Goal: Transaction & Acquisition: Purchase product/service

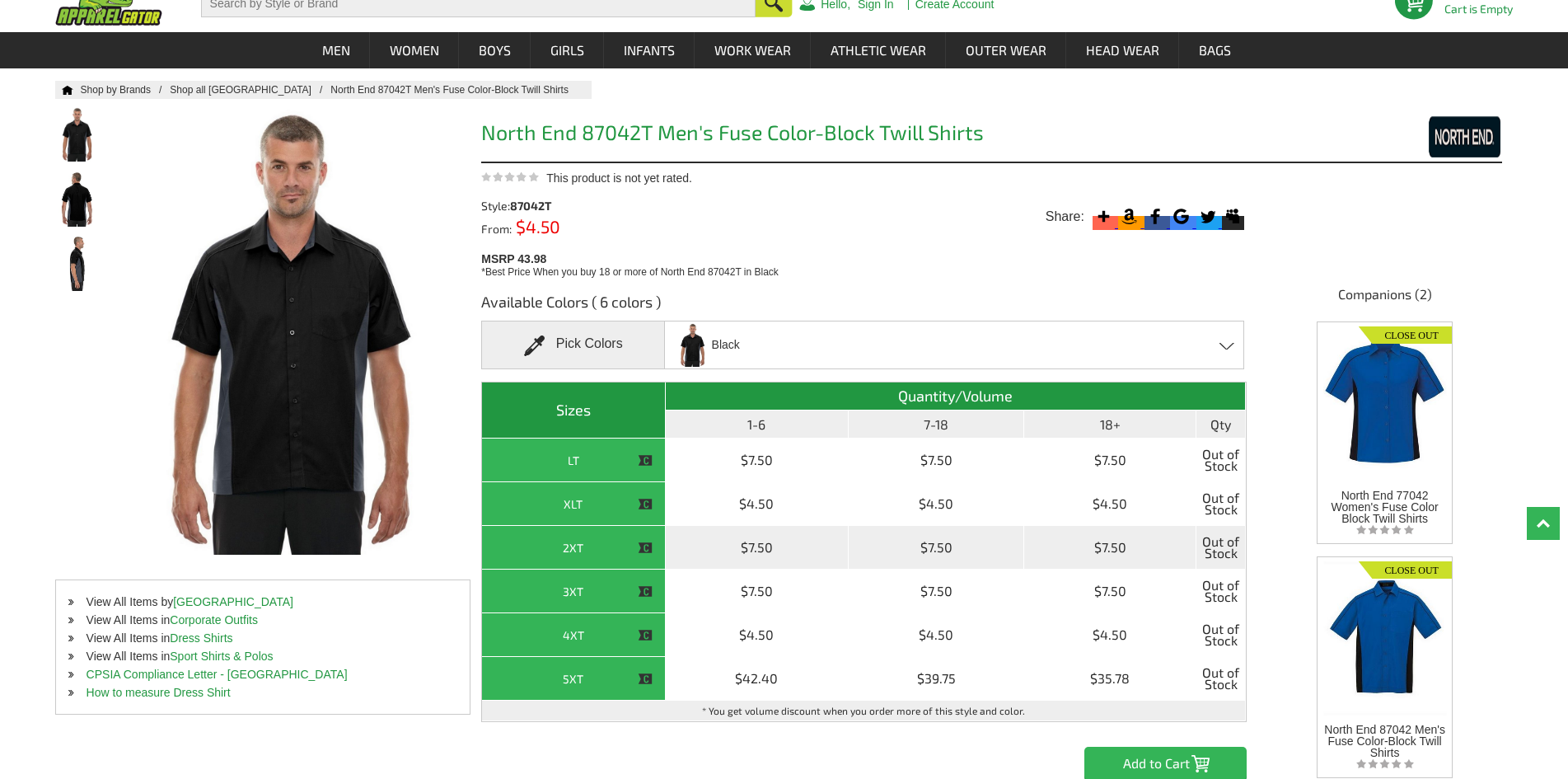
scroll to position [330, 0]
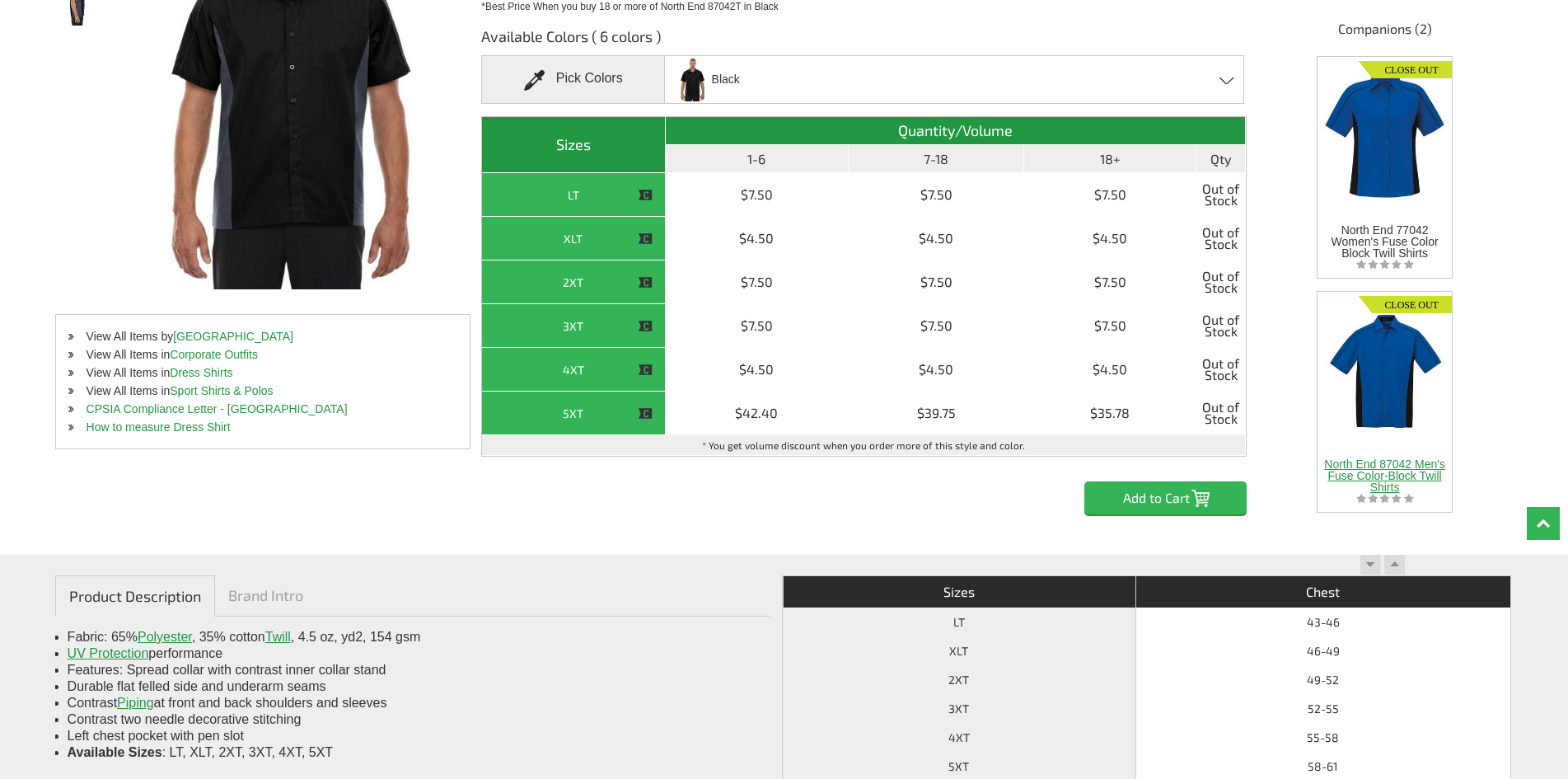
click at [1377, 381] on div at bounding box center [1384, 366] width 135 height 150
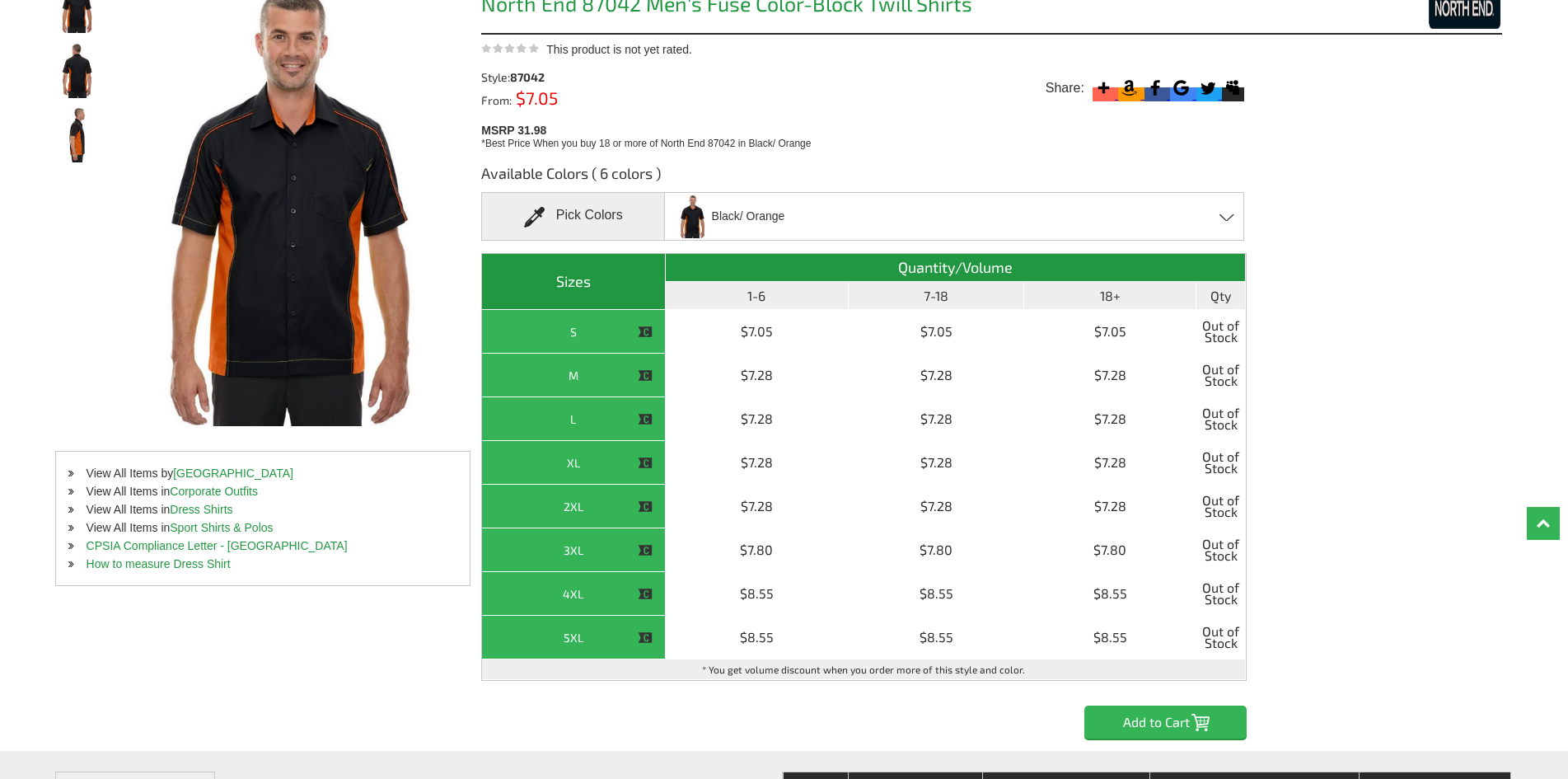
scroll to position [247, 0]
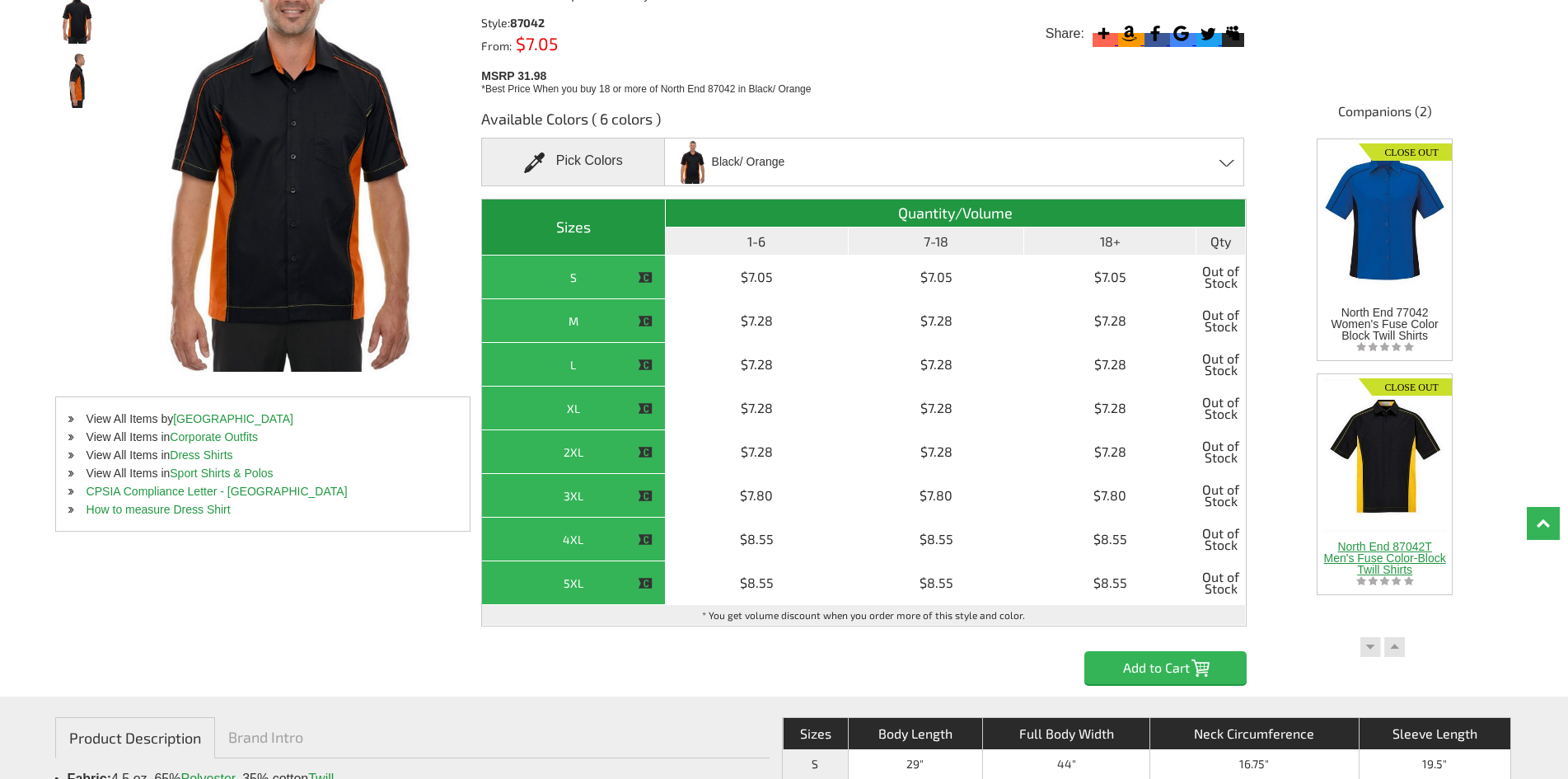
click at [1390, 420] on div at bounding box center [1384, 449] width 135 height 150
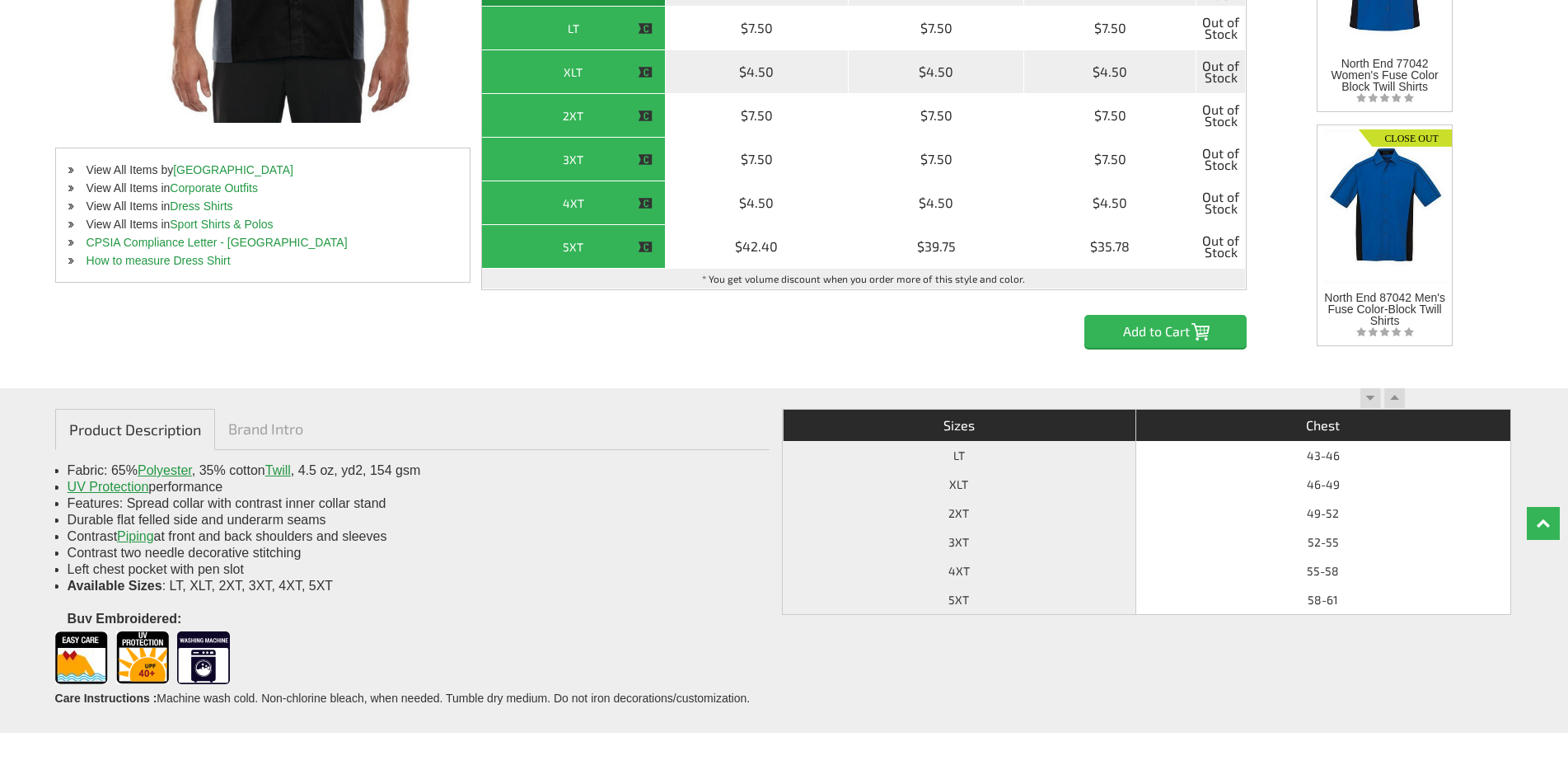
scroll to position [247, 0]
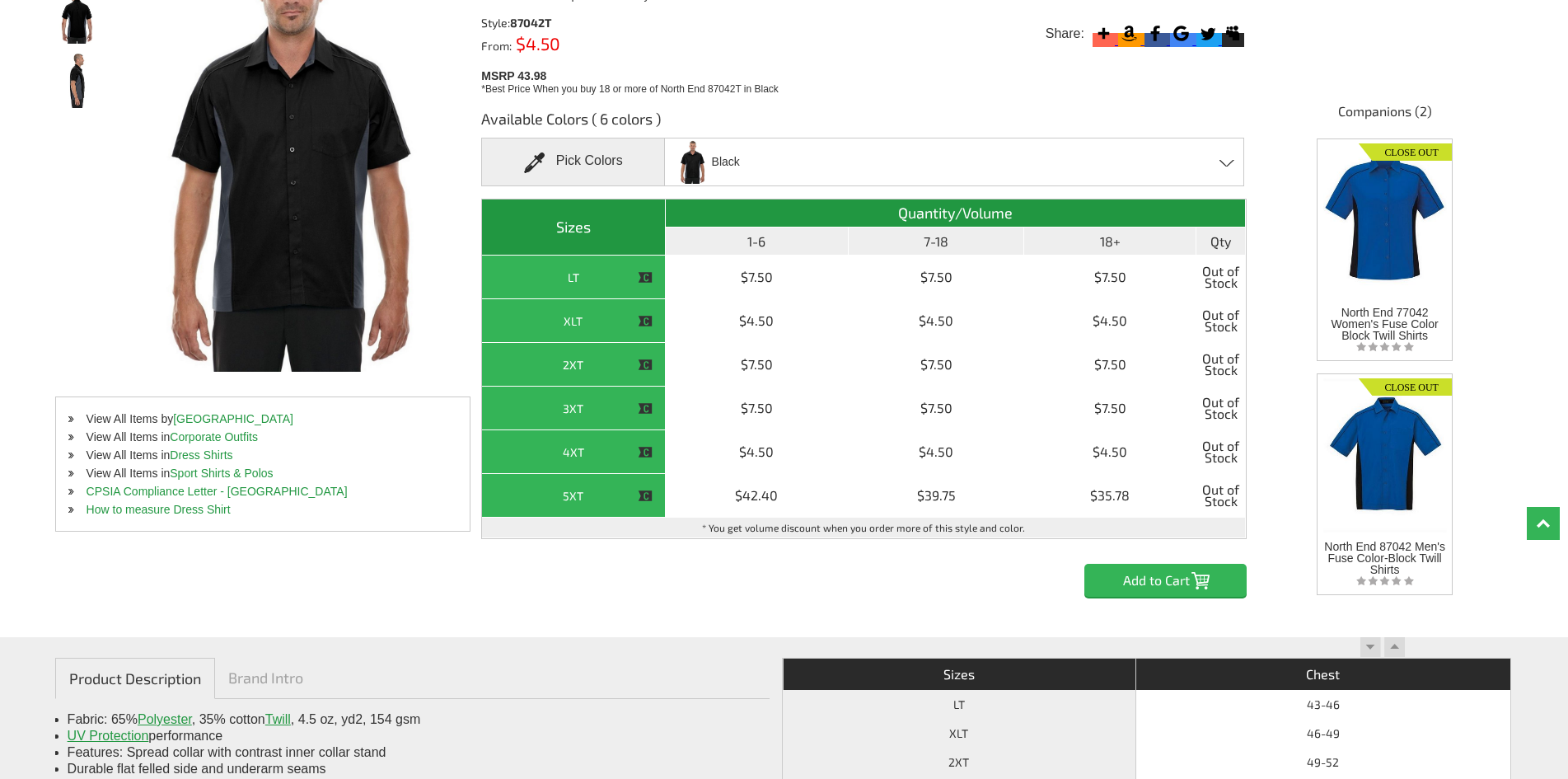
click at [1225, 160] on span at bounding box center [1227, 162] width 16 height 7
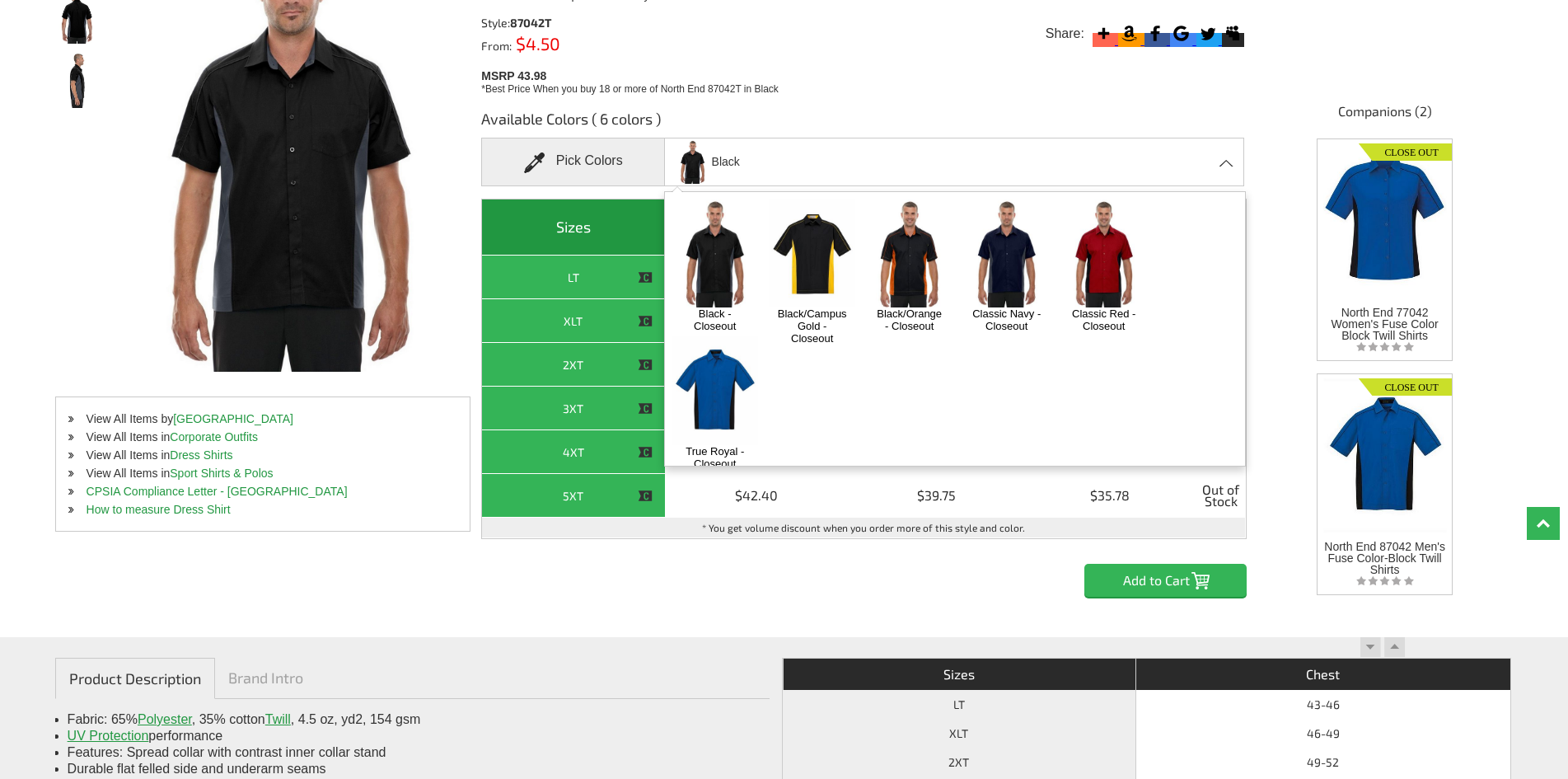
click at [1121, 268] on img at bounding box center [1104, 253] width 86 height 108
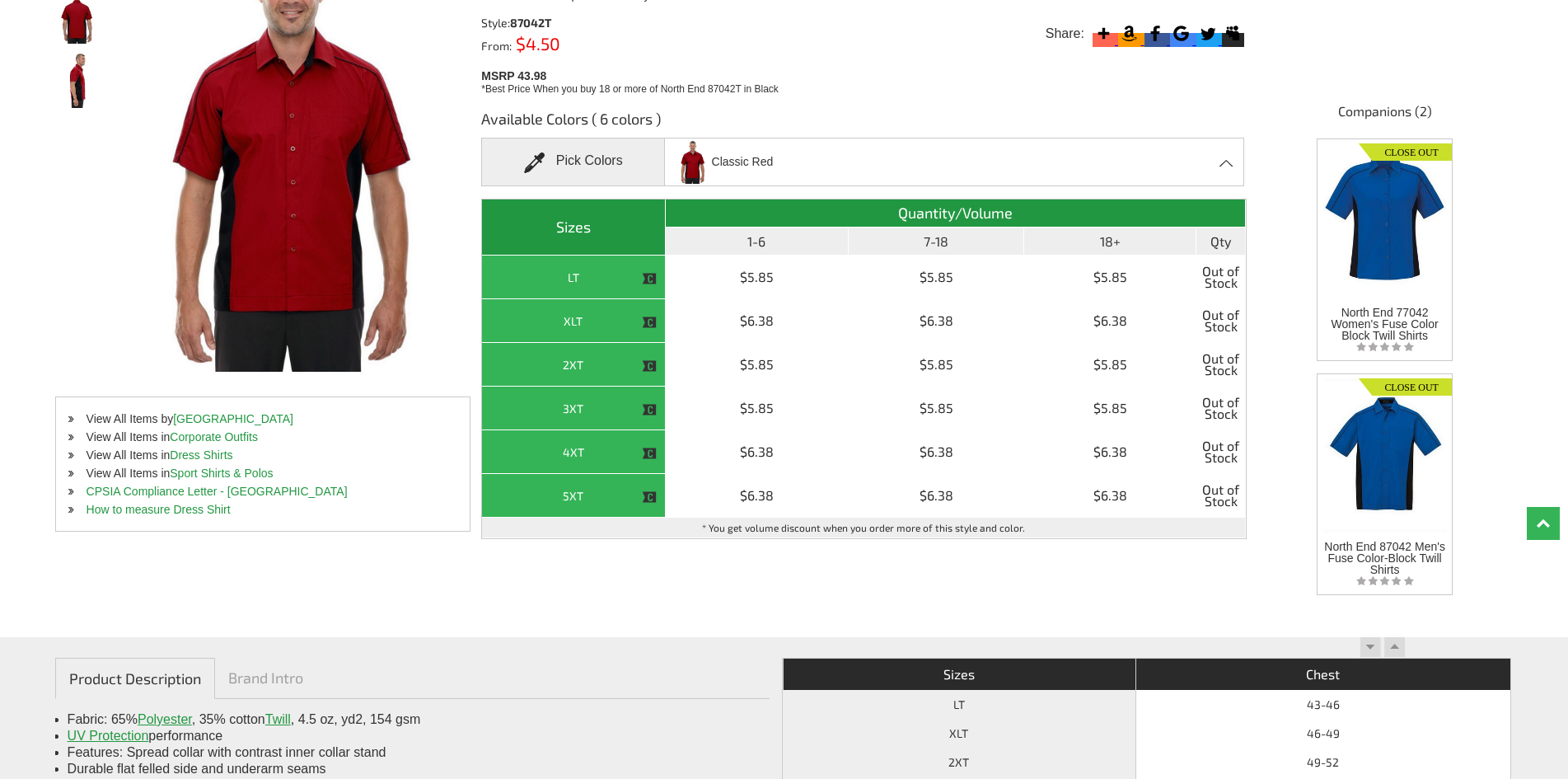
click at [1219, 168] on div "Classic Red Black - Closeout Black/Campus Gold - Closeout Black/Orange - Closeo…" at bounding box center [954, 161] width 580 height 49
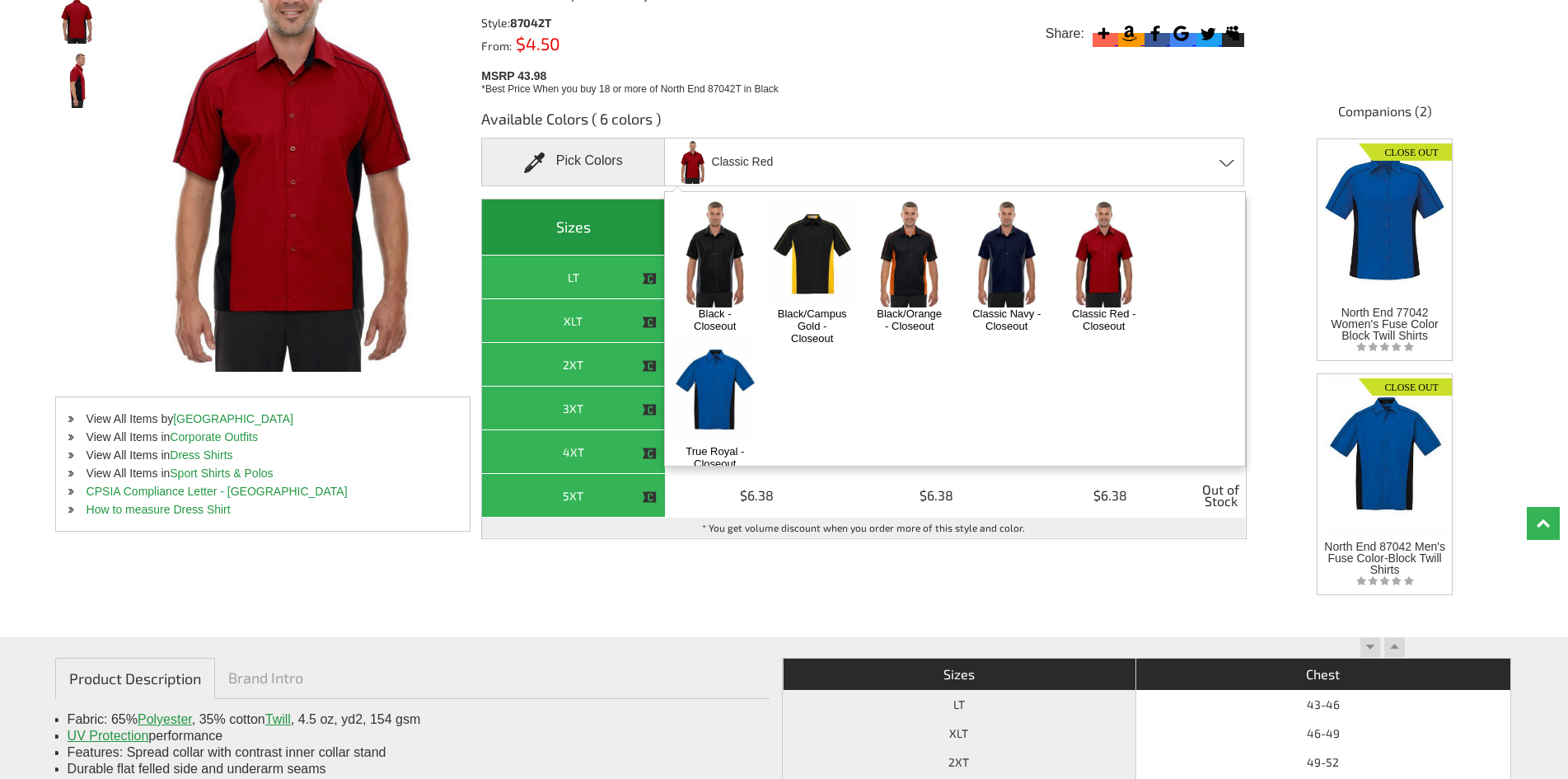
click at [708, 289] on img at bounding box center [714, 253] width 86 height 108
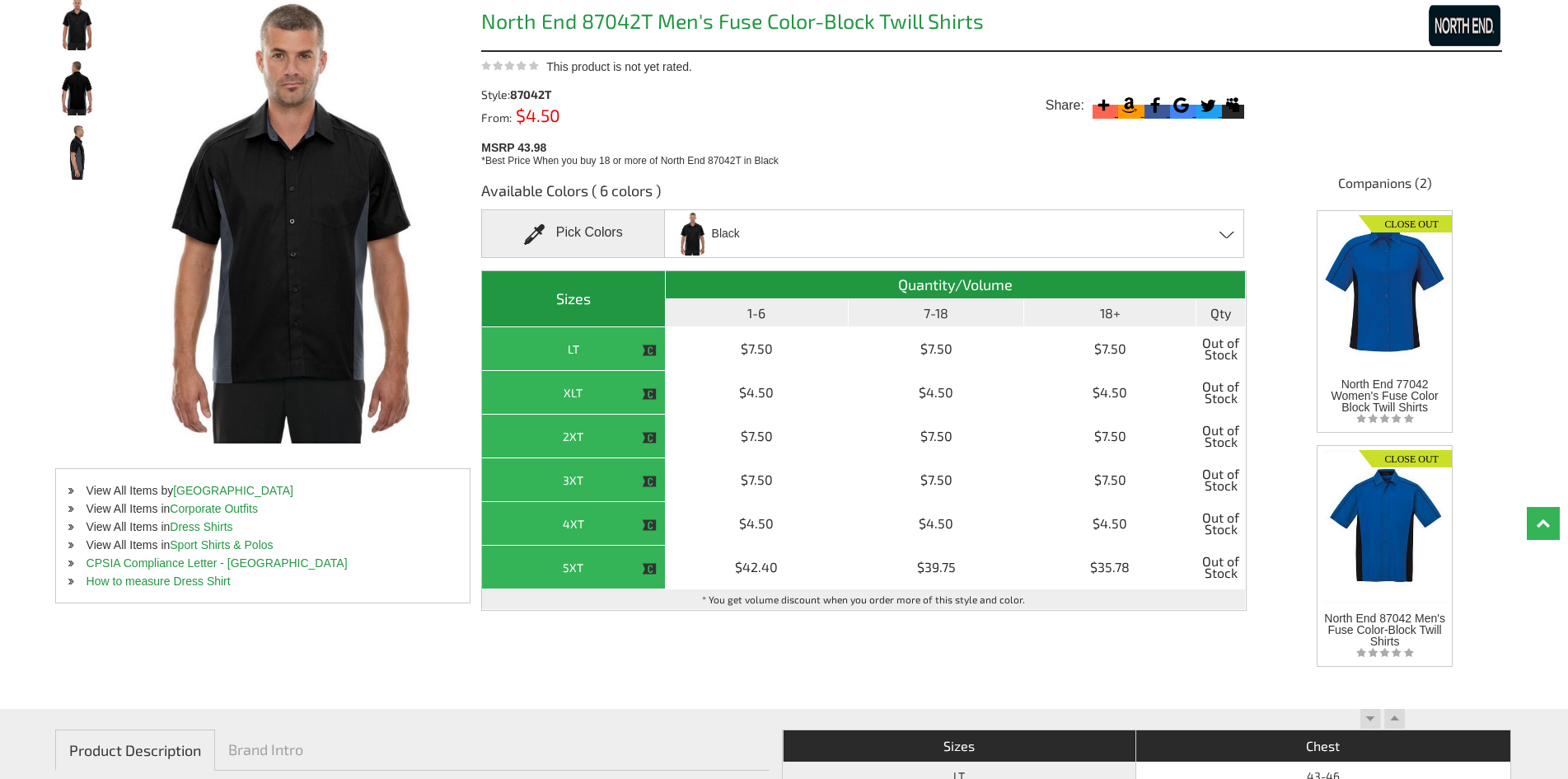
scroll to position [165, 0]
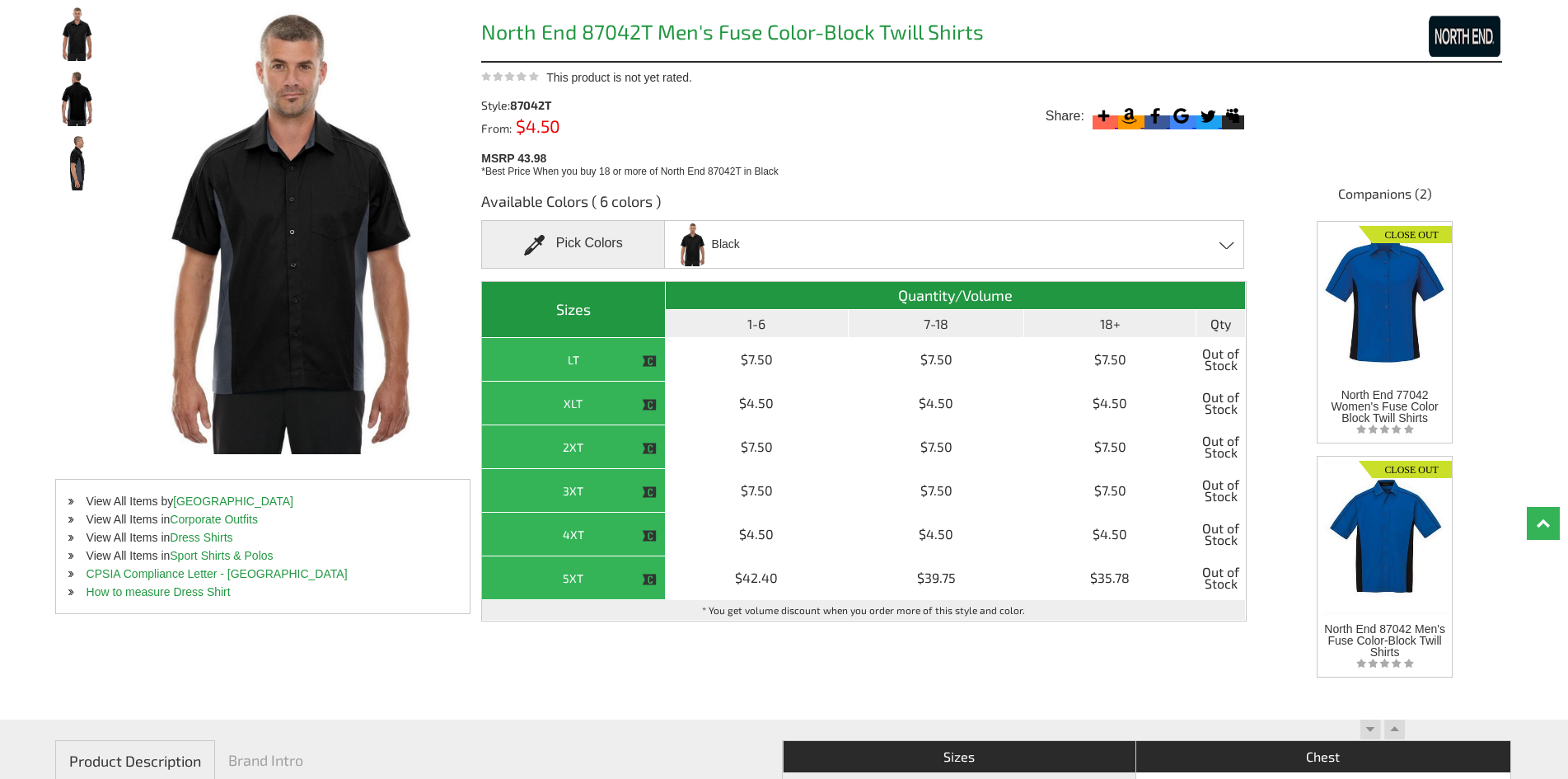
click at [997, 236] on div "Black Black - Closeout Black/Campus Gold - Closeout Black/Orange - Closeout Cla…" at bounding box center [954, 244] width 580 height 49
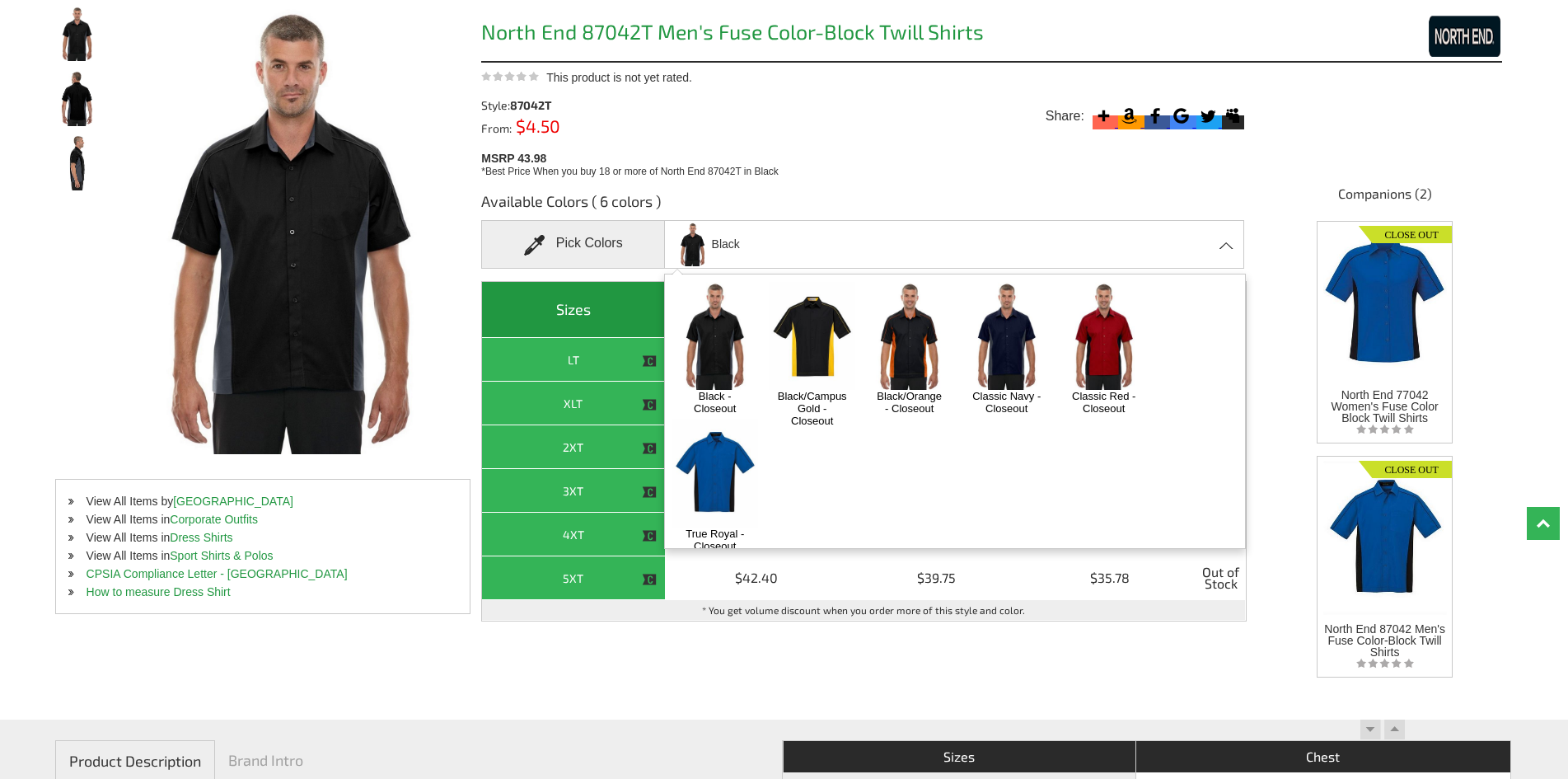
click at [903, 369] on img at bounding box center [909, 335] width 86 height 108
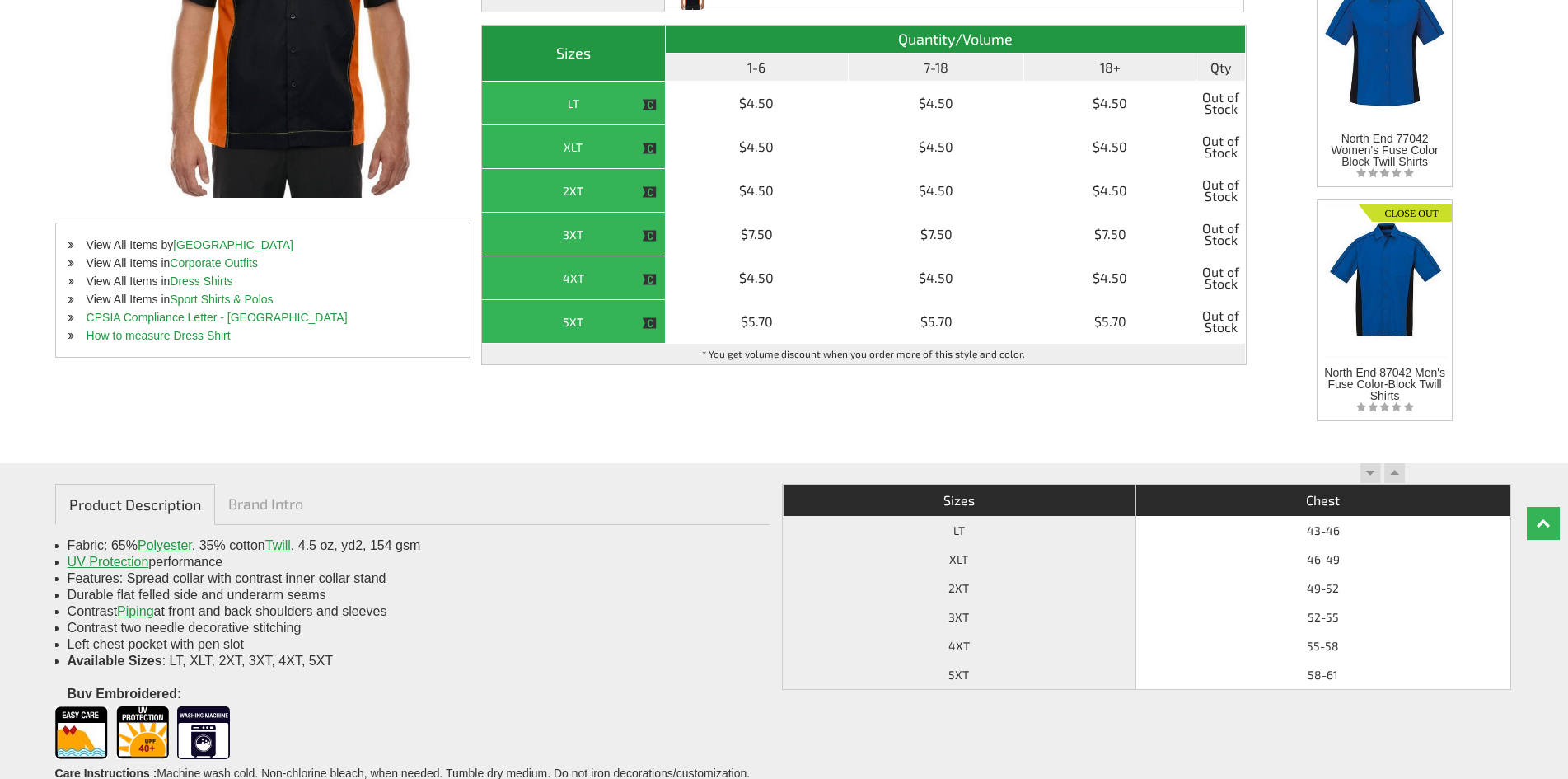
scroll to position [82, 0]
